Goal: Contribute content

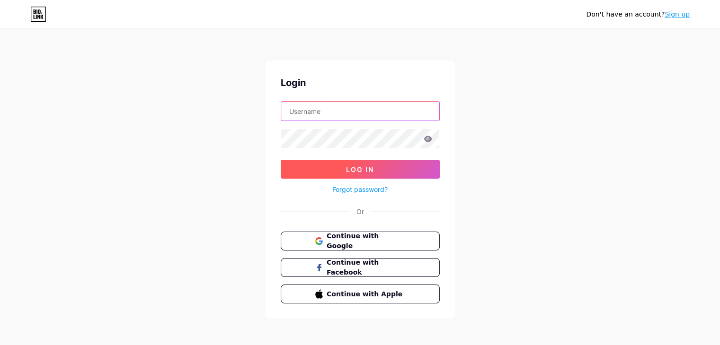
type input "[EMAIL_ADDRESS][DOMAIN_NAME]"
click at [327, 162] on button "Log In" at bounding box center [360, 169] width 159 height 19
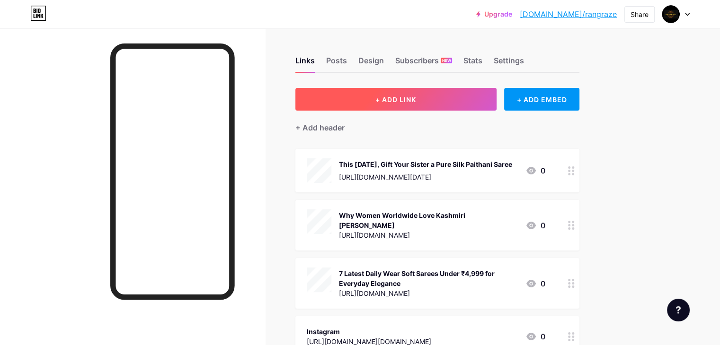
click at [372, 101] on button "+ ADD LINK" at bounding box center [395, 99] width 201 height 23
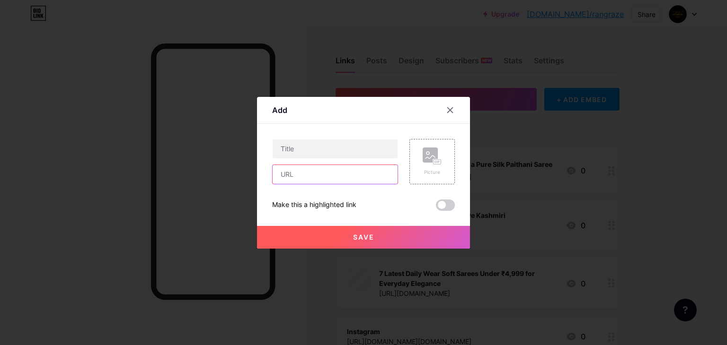
click at [331, 172] on input "text" at bounding box center [335, 174] width 125 height 19
paste input "[URL][DOMAIN_NAME]"
type input "[URL][DOMAIN_NAME]"
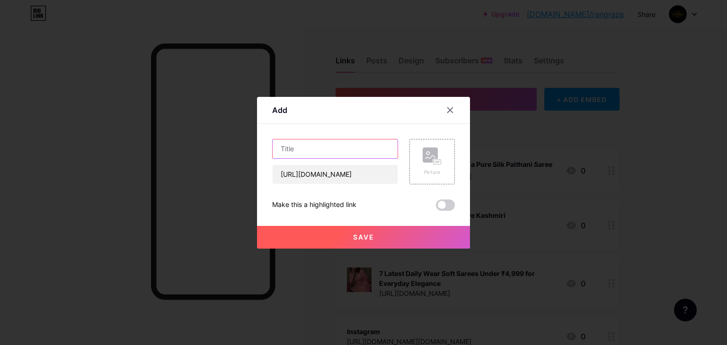
click at [301, 154] on input "text" at bounding box center [335, 149] width 125 height 19
paste input "Why Casual Printed Saree is the Perfect Choice for Daily Fashion"
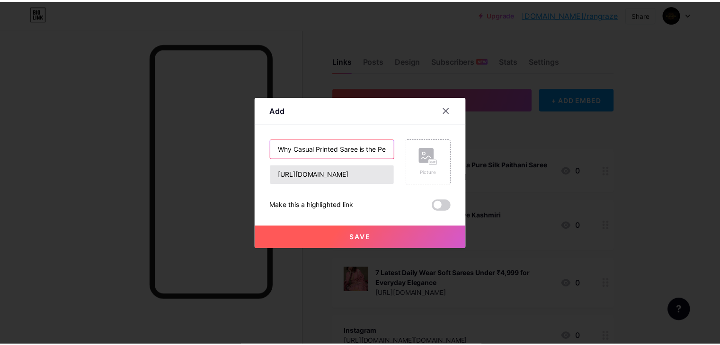
scroll to position [0, 93]
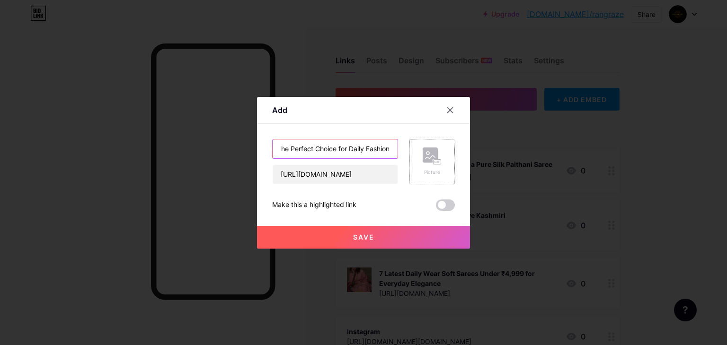
type input "Why Casual Printed Saree is the Perfect Choice for Daily Fashion"
click at [433, 161] on rect at bounding box center [437, 161] width 8 height 5
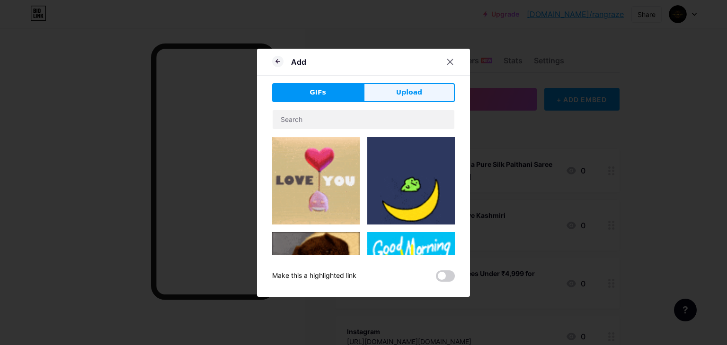
click at [383, 97] on button "Upload" at bounding box center [408, 92] width 91 height 19
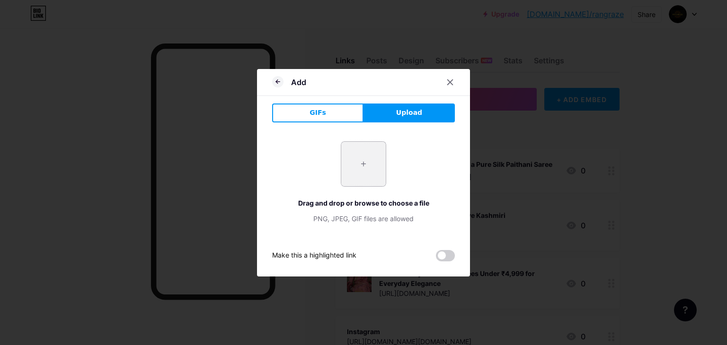
click at [364, 170] on input "file" at bounding box center [363, 164] width 44 height 44
type input "C:\fakepath\Why Casual Printed Saree is the Perfect Choice for Daily Fashion.jpg"
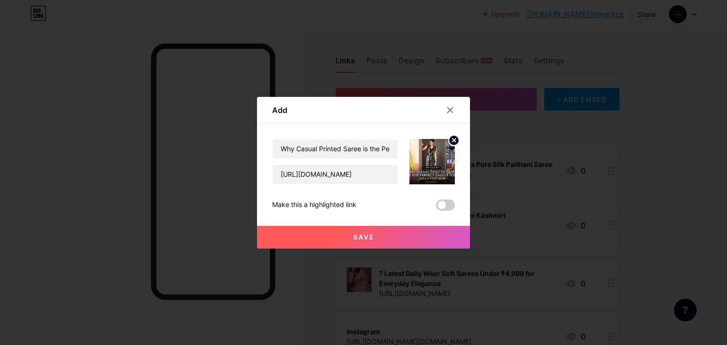
click at [364, 238] on span "Save" at bounding box center [363, 237] width 21 height 8
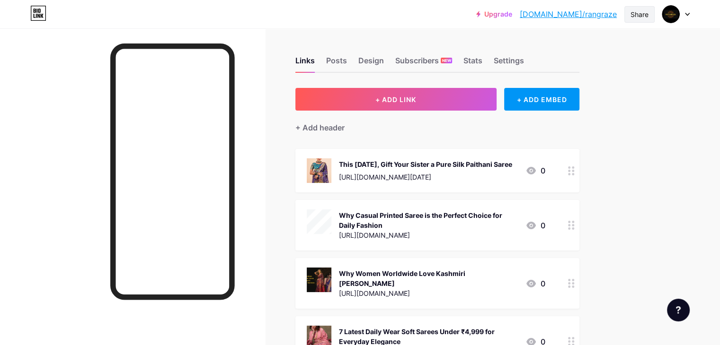
click at [638, 14] on div "Share" at bounding box center [639, 14] width 18 height 10
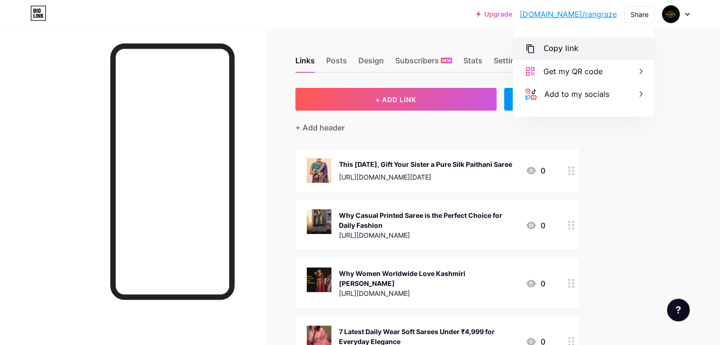
click at [560, 52] on div "Copy link" at bounding box center [560, 48] width 35 height 11
